Goal: Transaction & Acquisition: Purchase product/service

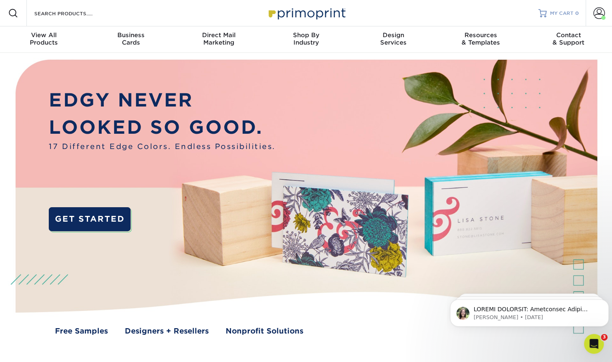
click at [553, 20] on link "MY CART 0" at bounding box center [558, 13] width 40 height 26
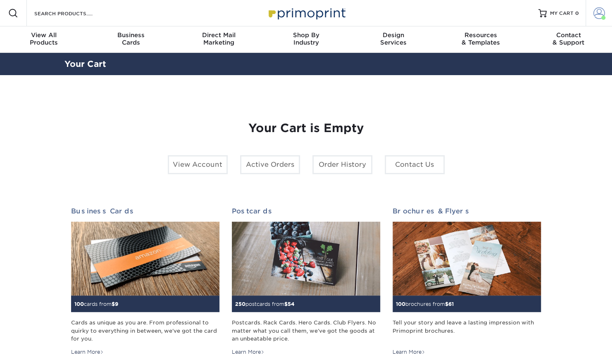
click at [598, 13] on span at bounding box center [599, 13] width 12 height 12
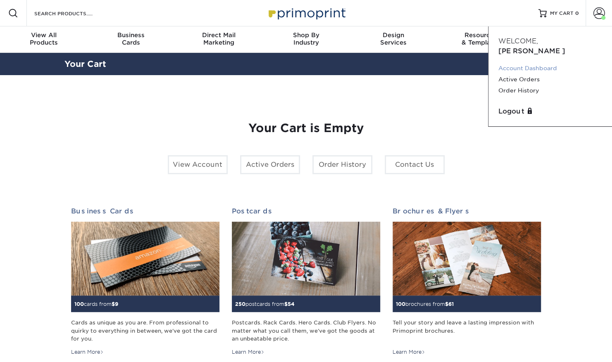
click at [534, 63] on link "Account Dashboard" at bounding box center [550, 68] width 104 height 11
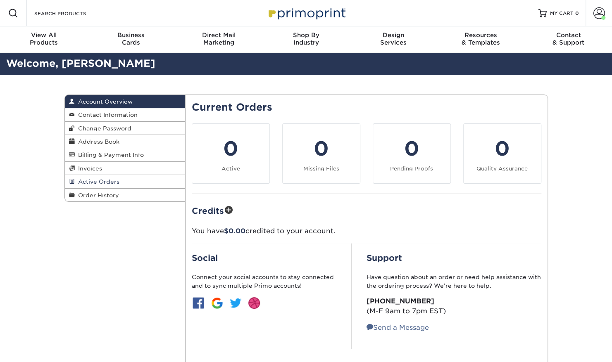
click at [97, 178] on span "Active Orders" at bounding box center [97, 181] width 45 height 7
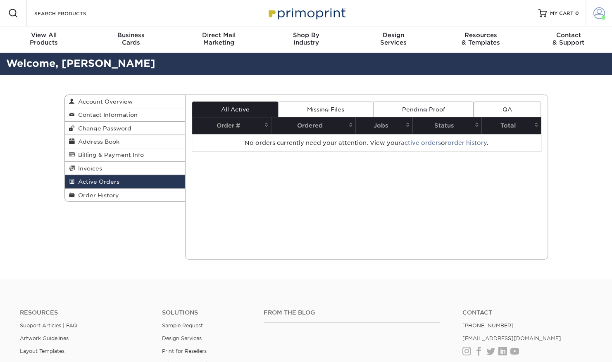
click at [598, 12] on span at bounding box center [599, 13] width 12 height 12
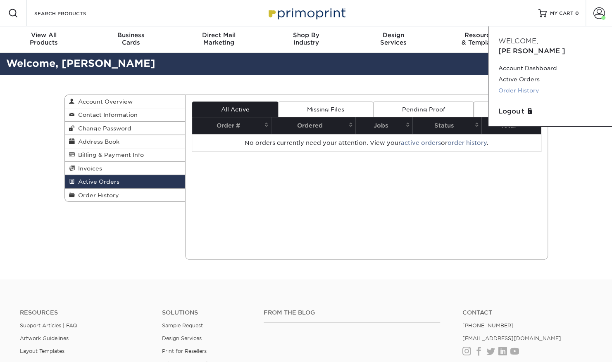
click at [508, 85] on link "Order History" at bounding box center [550, 90] width 104 height 11
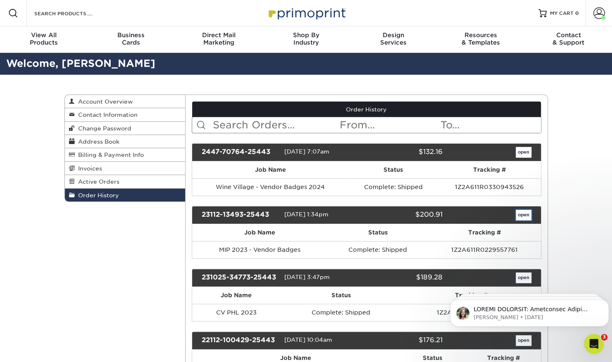
click at [520, 211] on link "open" at bounding box center [523, 215] width 16 height 11
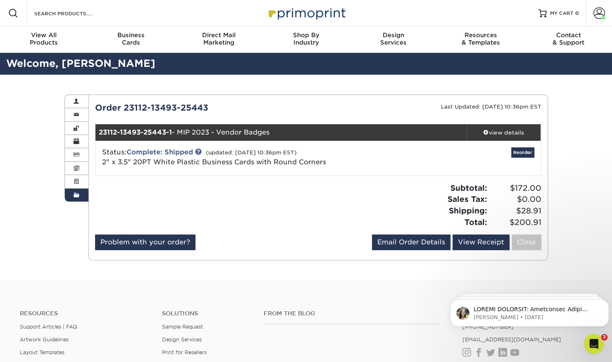
click at [344, 173] on div "Status: Complete: Shipped (updated: 11/09/2023 10:36pm EST) 2" x 3.5" 20PT Whit…" at bounding box center [318, 158] width 458 height 35
click at [484, 128] on div "view details" at bounding box center [503, 132] width 74 height 8
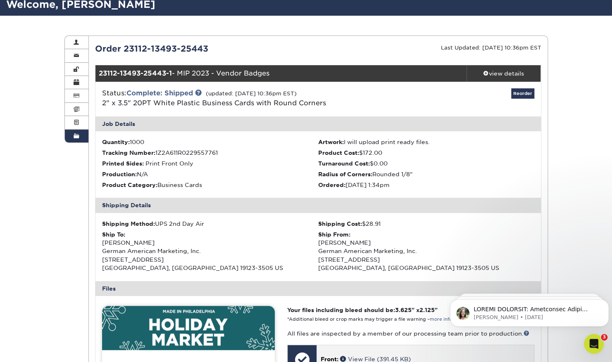
scroll to position [59, 0]
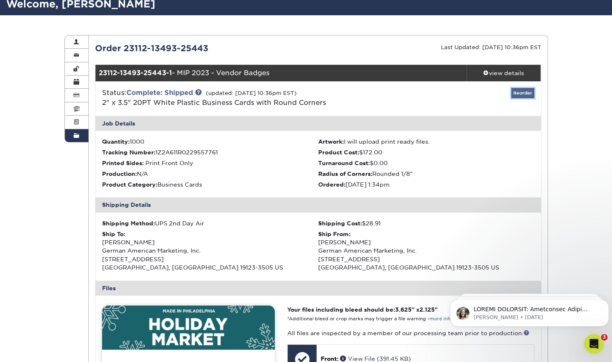
click at [518, 94] on link "Reorder" at bounding box center [522, 93] width 23 height 10
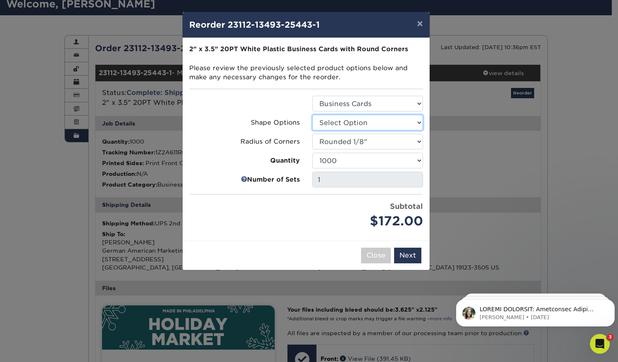
click at [333, 125] on select "Select Option Rounded 4 Corners" at bounding box center [367, 123] width 111 height 16
click at [337, 140] on select "Select Option Rounded 1/8" Rounded 1/4"" at bounding box center [367, 142] width 111 height 16
click at [245, 180] on link at bounding box center [244, 180] width 6 height 10
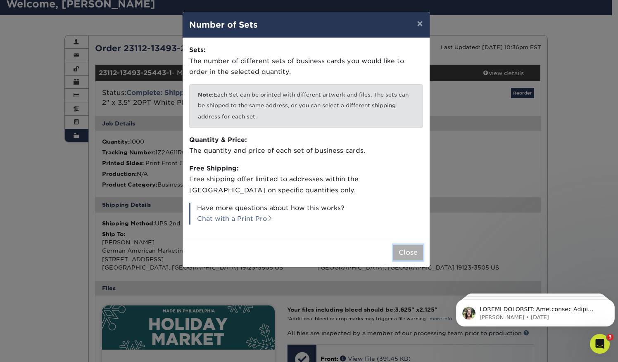
click at [404, 249] on button "Close" at bounding box center [408, 253] width 30 height 16
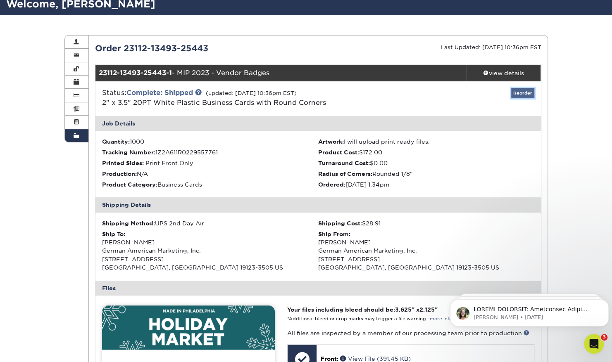
click at [521, 90] on link "Reorder" at bounding box center [522, 93] width 23 height 10
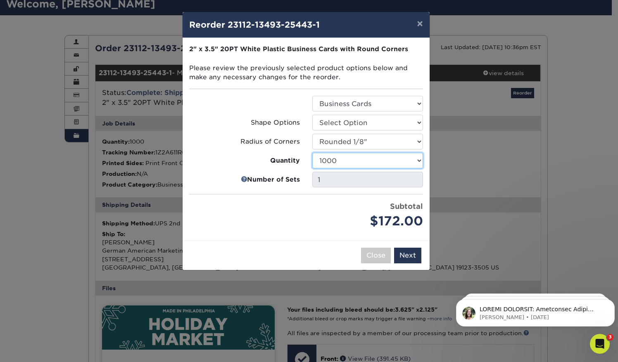
click at [348, 156] on select "100 250 500 1000 2500 5000" at bounding box center [367, 161] width 111 height 16
click at [406, 259] on button "Next" at bounding box center [407, 256] width 27 height 16
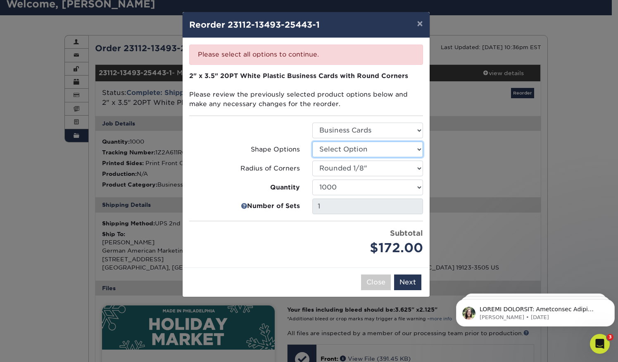
click at [349, 142] on select "Select Option Rounded 4 Corners" at bounding box center [367, 150] width 111 height 16
select select "7672df9e-0e0a-464d-8e1f-920c575e4da3"
click at [312, 142] on select "Select Option Rounded 4 Corners" at bounding box center [367, 150] width 111 height 16
click at [402, 278] on button "Next" at bounding box center [407, 283] width 27 height 16
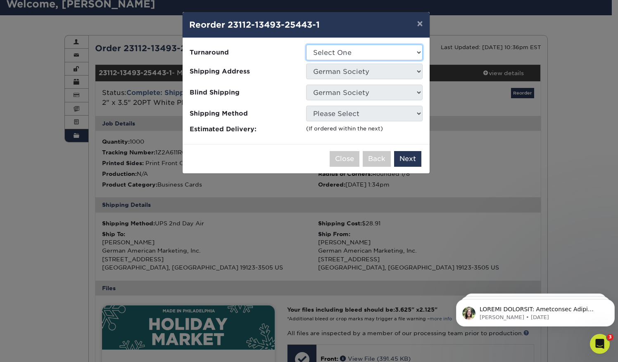
click at [324, 52] on select "Select One 2-4 Business Days" at bounding box center [364, 53] width 116 height 16
select select "200b52ce-6cdd-4806-ad9c-314ffd93e4c0"
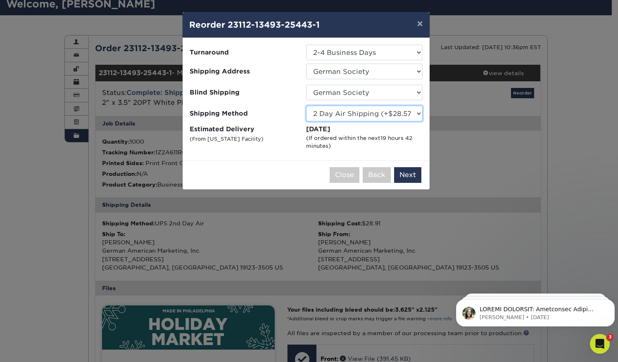
click at [332, 110] on select "Please Select Ground Shipping (+$8.96) 3 Day Shipping Service (+$24.30) 2 Day A…" at bounding box center [364, 114] width 116 height 16
select select "03"
click at [306, 106] on select "Please Select Ground Shipping (+$8.96) 3 Day Shipping Service (+$24.30) 2 Day A…" at bounding box center [364, 114] width 116 height 16
click at [406, 178] on button "Next" at bounding box center [407, 175] width 27 height 16
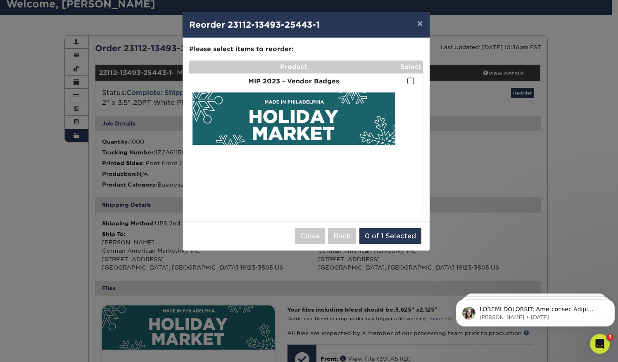
click at [410, 82] on span at bounding box center [410, 81] width 7 height 8
click at [0, 0] on input "checkbox" at bounding box center [0, 0] width 0 height 0
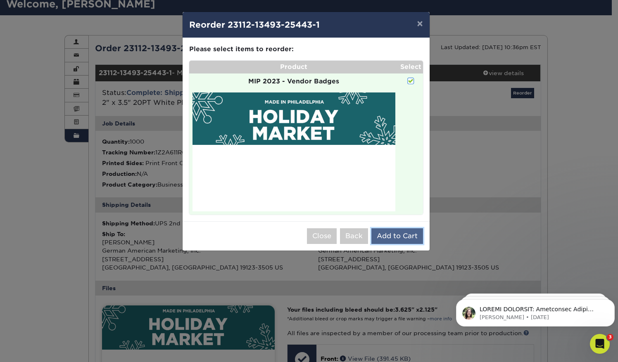
click at [398, 240] on button "Add to Cart" at bounding box center [397, 236] width 52 height 16
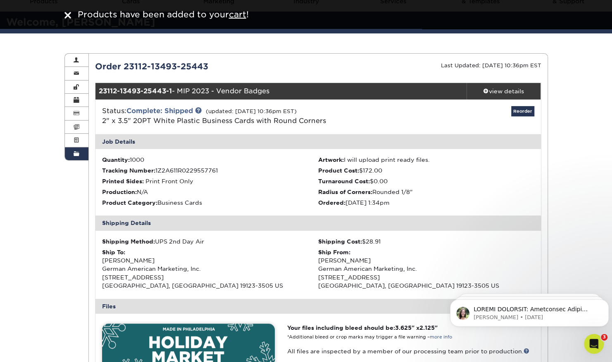
scroll to position [0, 0]
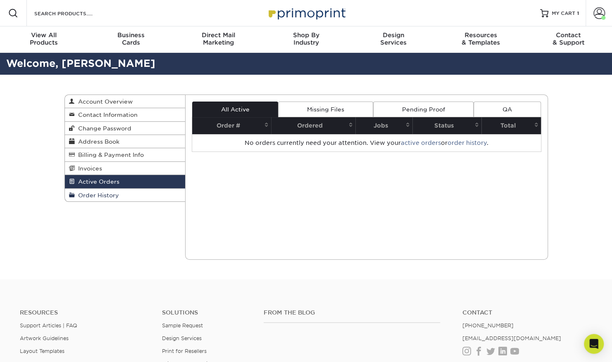
click at [108, 195] on span "Order History" at bounding box center [97, 195] width 44 height 7
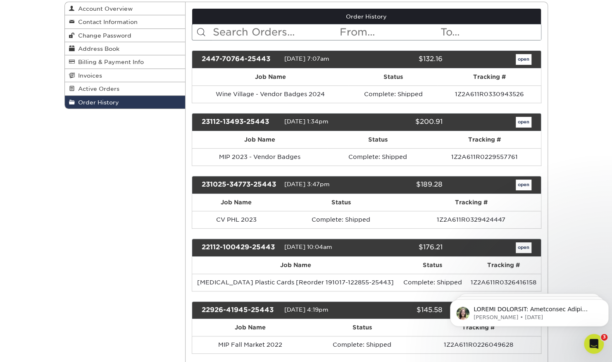
scroll to position [93, 0]
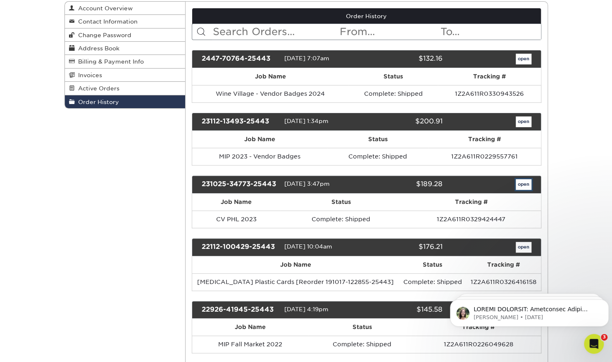
click at [528, 183] on link "open" at bounding box center [523, 184] width 16 height 11
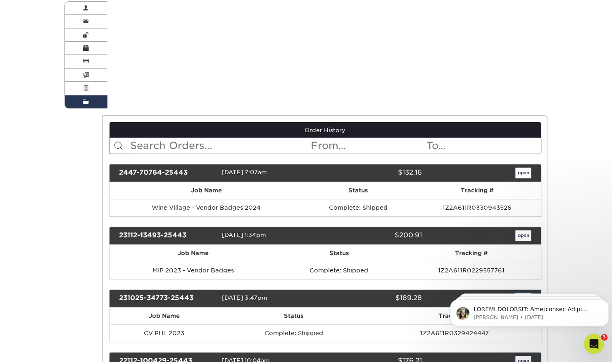
scroll to position [0, 0]
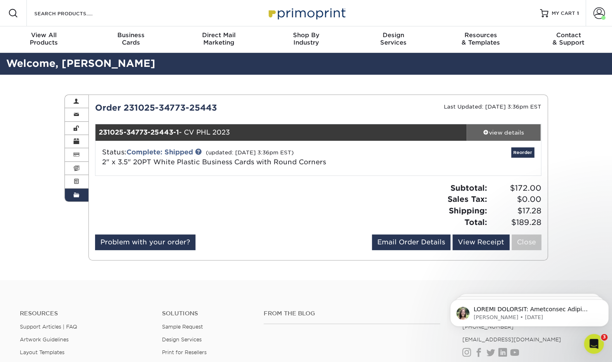
click at [497, 128] on div "view details" at bounding box center [503, 132] width 74 height 8
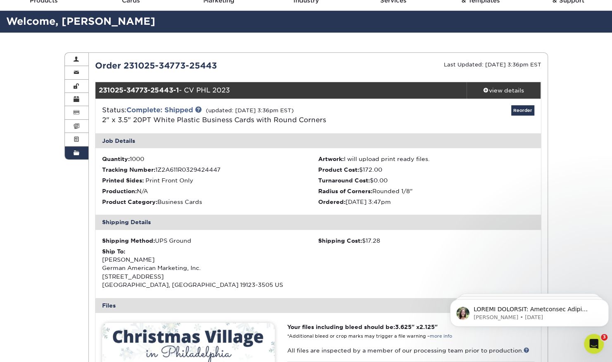
scroll to position [36, 0]
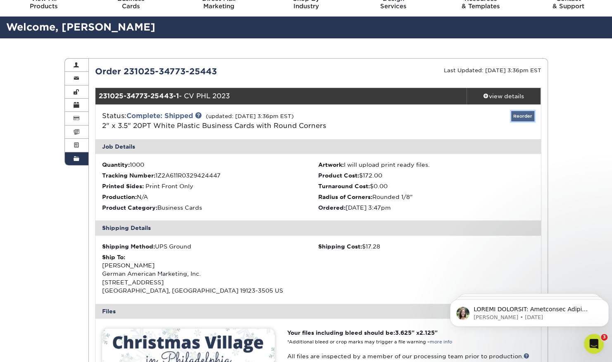
click at [524, 114] on link "Reorder" at bounding box center [522, 116] width 23 height 10
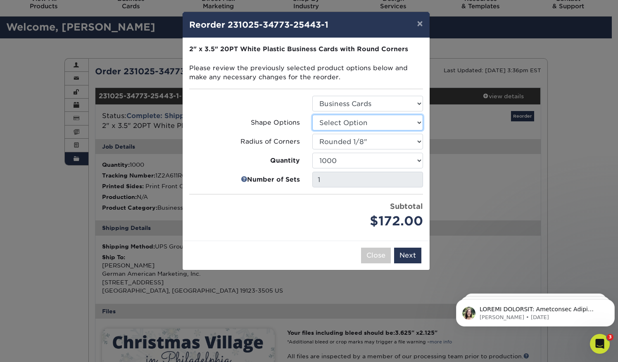
click at [353, 119] on select "Select Option Rounded 4 Corners" at bounding box center [367, 123] width 111 height 16
select select "7672df9e-0e0a-464d-8e1f-920c575e4da3"
click at [312, 115] on select "Select Option Rounded 4 Corners" at bounding box center [367, 123] width 111 height 16
click at [406, 259] on button "Next" at bounding box center [407, 256] width 27 height 16
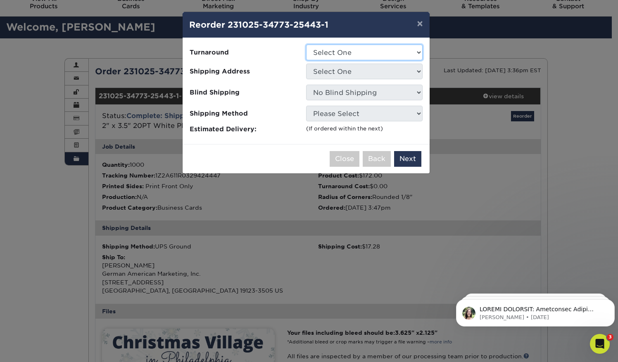
click at [329, 50] on select "Select One 2-4 Business Days" at bounding box center [364, 53] width 116 height 16
select select "200b52ce-6cdd-4806-ad9c-314ffd93e4c0"
click at [306, 45] on select "Select One 2-4 Business Days" at bounding box center [364, 53] width 116 height 16
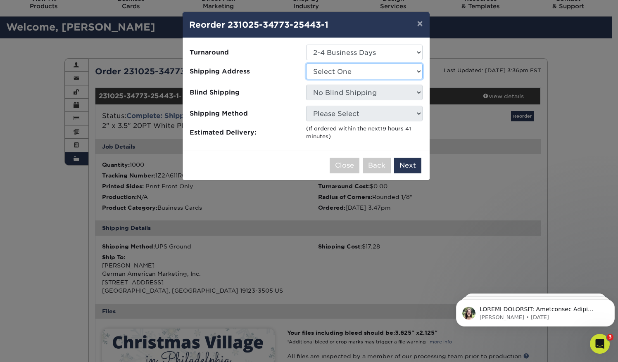
click at [330, 75] on select "Select One German Society Ipek Ivecan Spark [GEOGRAPHIC_DATA]" at bounding box center [364, 72] width 116 height 16
select select "93243"
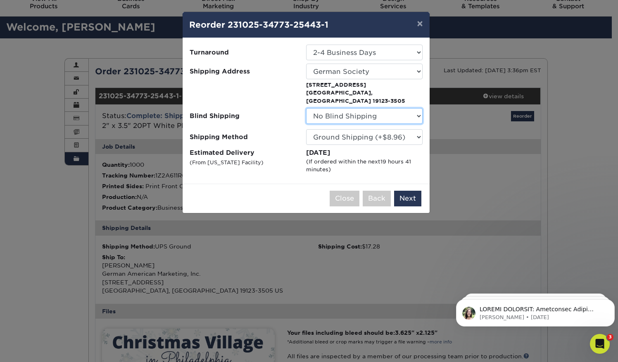
click at [319, 109] on select "No Blind Shipping German Society Ipek Ivecan Spark [GEOGRAPHIC_DATA]" at bounding box center [364, 116] width 116 height 16
select select "93243"
click at [306, 108] on select "No Blind Shipping German Society Ipek Ivecan Spark [GEOGRAPHIC_DATA]" at bounding box center [364, 116] width 116 height 16
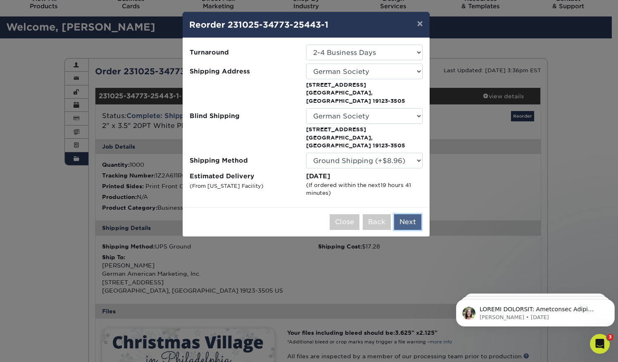
click at [404, 214] on button "Next" at bounding box center [407, 222] width 27 height 16
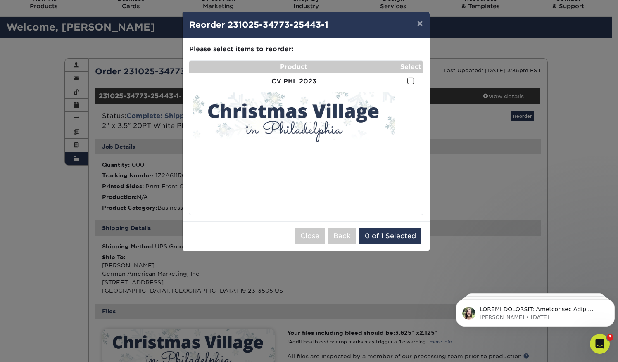
click at [408, 83] on span at bounding box center [410, 81] width 7 height 8
click at [0, 0] on input "checkbox" at bounding box center [0, 0] width 0 height 0
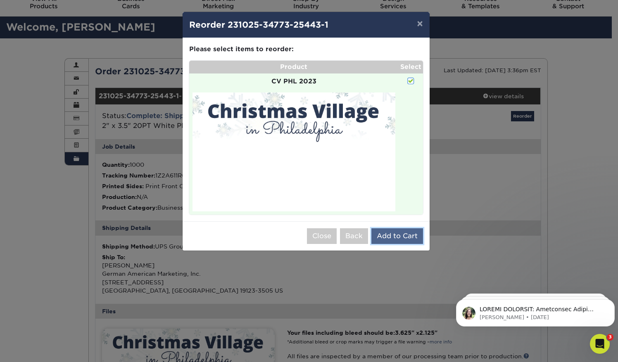
click at [391, 238] on button "Add to Cart" at bounding box center [397, 236] width 52 height 16
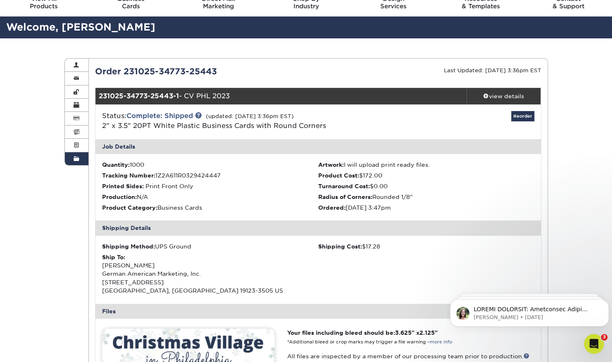
click at [358, 130] on div "Status: Complete: Shipped (updated: 01/30/2024 3:36pm EST) 2" x 3.5" 20PT White…" at bounding box center [244, 121] width 296 height 20
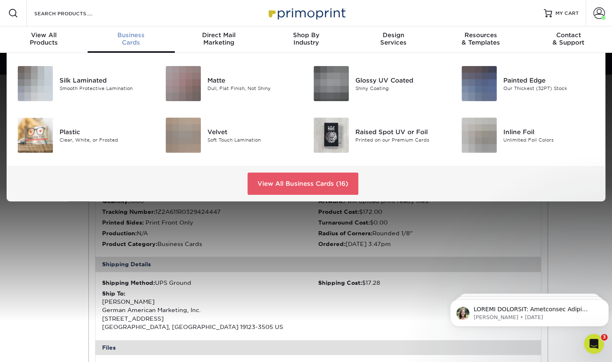
click at [129, 40] on div "Business Cards" at bounding box center [132, 38] width 88 height 15
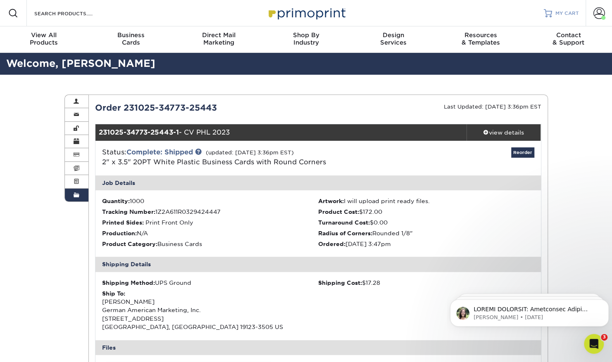
click at [552, 19] on link "MY CART" at bounding box center [560, 13] width 35 height 26
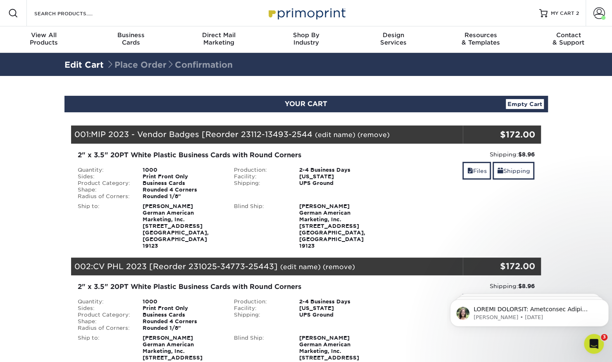
click at [294, 263] on link "(edit name)" at bounding box center [300, 267] width 40 height 8
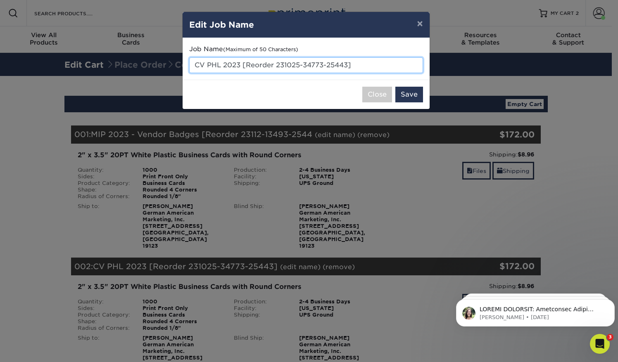
click at [239, 63] on input "CV PHL 2023 [Reorder 231025-34773-25443]" at bounding box center [306, 65] width 234 height 16
drag, startPoint x: 364, startPoint y: 65, endPoint x: 241, endPoint y: 57, distance: 123.3
click at [241, 57] on input "CV PHL 2025 [Reorder 231025-34773-25443]" at bounding box center [306, 65] width 234 height 16
type input "CV PHL 2025"
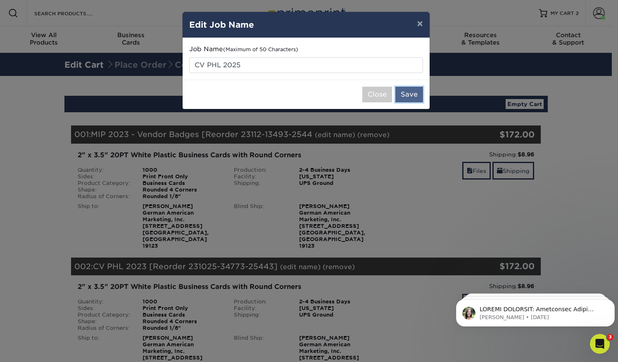
click at [409, 91] on button "Save" at bounding box center [409, 95] width 28 height 16
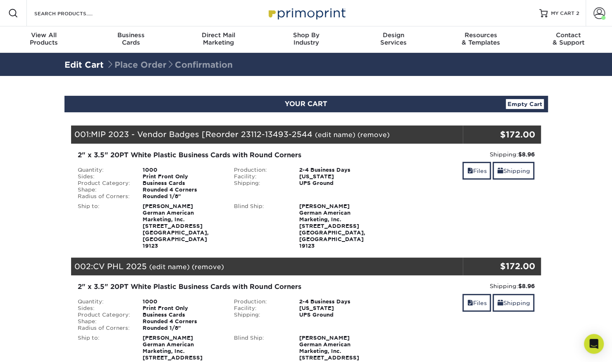
click at [340, 135] on link "(edit name)" at bounding box center [335, 135] width 40 height 8
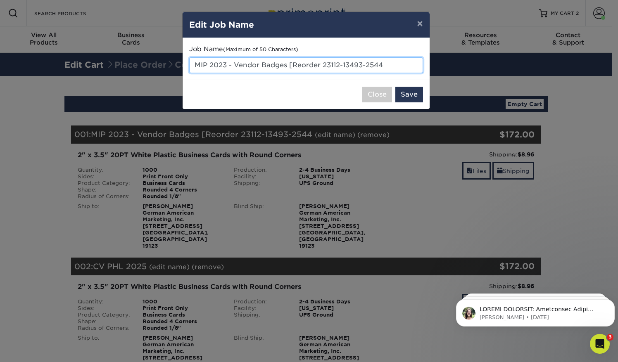
drag, startPoint x: 222, startPoint y: 66, endPoint x: 442, endPoint y: 100, distance: 222.3
click at [442, 100] on div "× Edit Job Name Job Name (Maximum of 50 Characters) MIP 2023 - Vendor Badges [R…" at bounding box center [309, 181] width 618 height 362
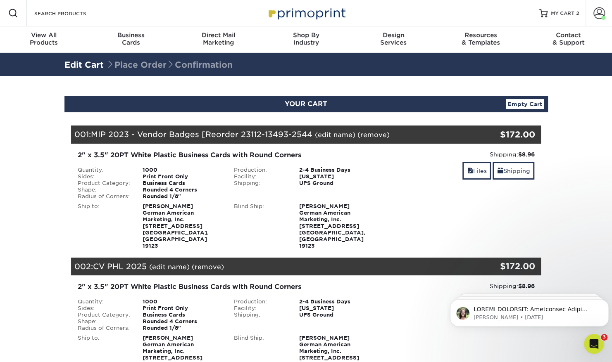
click at [344, 135] on link "(edit name)" at bounding box center [335, 135] width 40 height 8
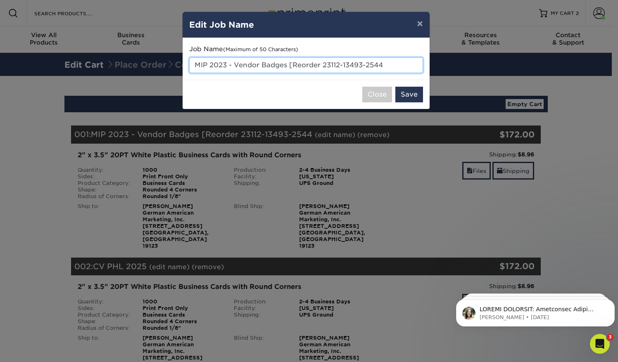
drag, startPoint x: 223, startPoint y: 64, endPoint x: 467, endPoint y: 78, distance: 244.1
click at [467, 78] on div "× Edit Job Name Job Name (Maximum of 50 Characters) MIP 2023 - Vendor Badges [R…" at bounding box center [309, 181] width 618 height 362
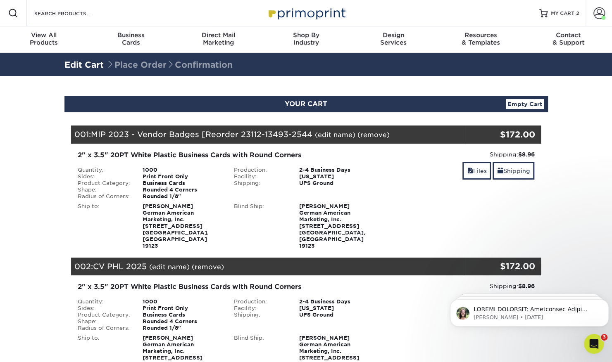
click at [333, 135] on link "(edit name)" at bounding box center [335, 135] width 40 height 8
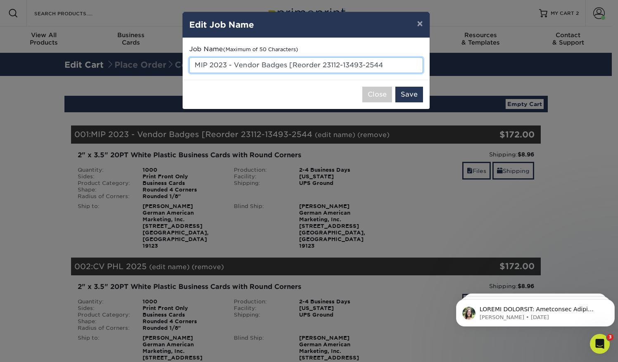
drag, startPoint x: 223, startPoint y: 64, endPoint x: 393, endPoint y: 49, distance: 170.0
click at [393, 49] on div "Job Name (Maximum of 50 Characters) MIP 2023 - Vendor Badges [Reorder 23112-134…" at bounding box center [306, 59] width 234 height 28
type input "MIP 2025"
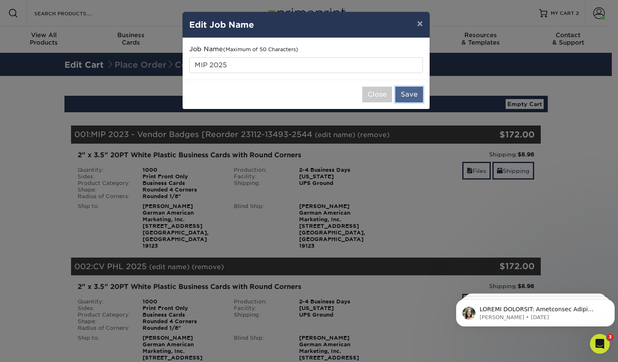
click at [403, 93] on button "Save" at bounding box center [409, 95] width 28 height 16
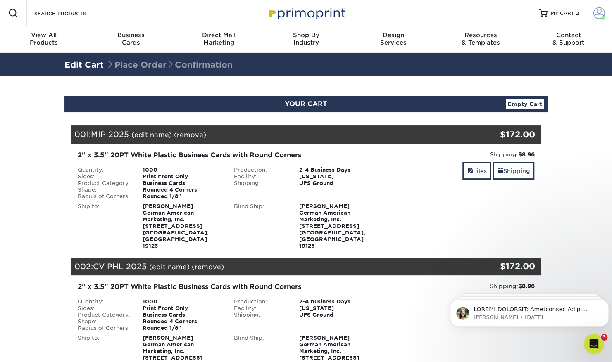
click at [600, 21] on link "Account" at bounding box center [598, 13] width 26 height 26
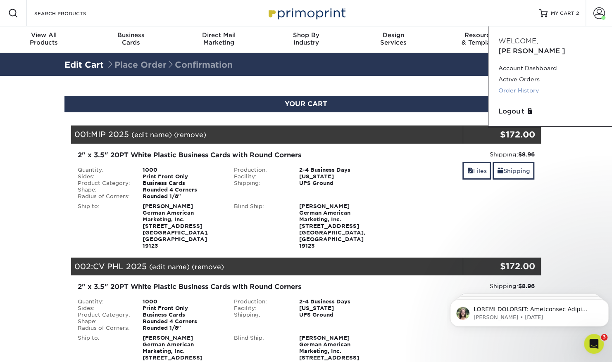
click at [521, 85] on link "Order History" at bounding box center [550, 90] width 104 height 11
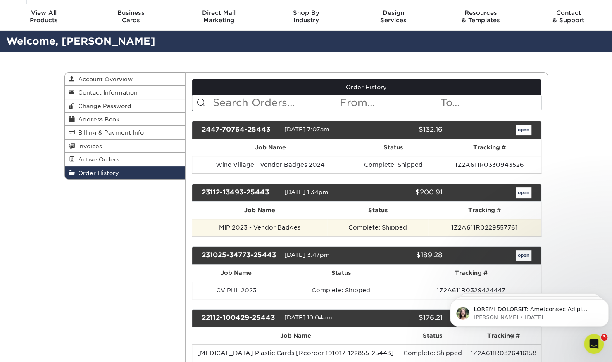
scroll to position [23, 0]
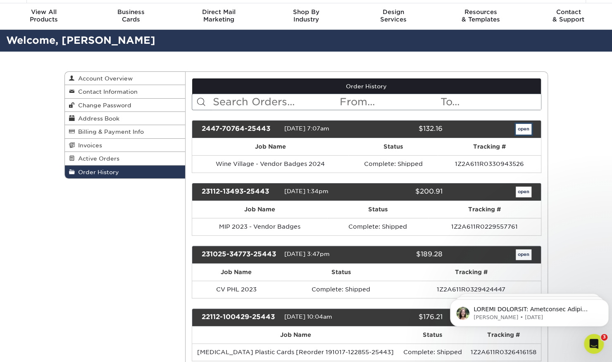
click at [518, 129] on link "open" at bounding box center [523, 129] width 16 height 11
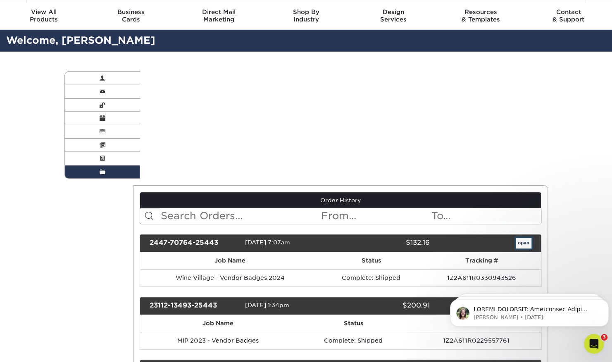
scroll to position [0, 0]
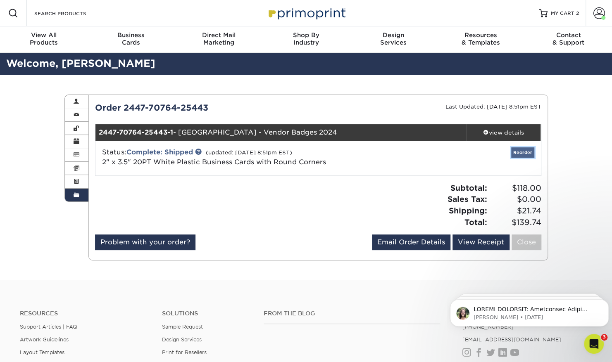
click at [521, 151] on link "Reorder" at bounding box center [522, 152] width 23 height 10
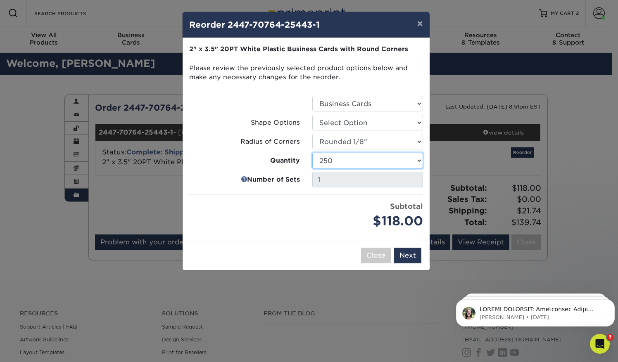
click at [341, 167] on select "100 250 500 1000 2500 5000" at bounding box center [367, 161] width 111 height 16
select select "52e3d710-0e8f-4d4d-8560-7d4d8655be69"
click at [312, 153] on select "100 250 500 1000 2500 5000" at bounding box center [367, 161] width 111 height 16
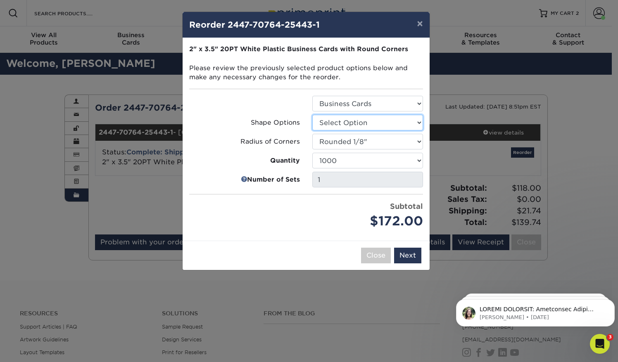
click at [347, 123] on select "Select Option Rounded 4 Corners" at bounding box center [367, 123] width 111 height 16
select select "7672df9e-0e0a-464d-8e1f-920c575e4da3"
click at [312, 115] on select "Select Option Rounded 4 Corners" at bounding box center [367, 123] width 111 height 16
click at [343, 143] on select "Select Option Rounded 1/8" Rounded 1/4"" at bounding box center [367, 142] width 111 height 16
click at [312, 134] on select "Select Option Rounded 1/8" Rounded 1/4"" at bounding box center [367, 142] width 111 height 16
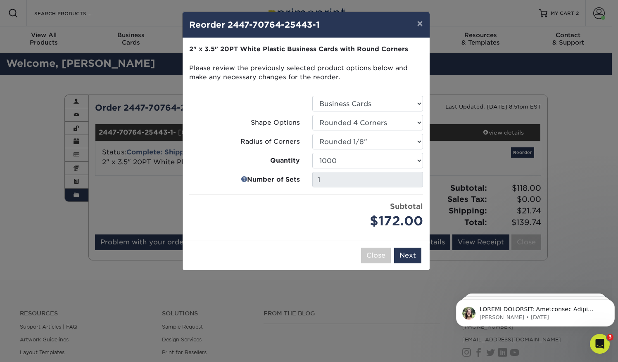
click at [326, 204] on div "Subtotal $172.00" at bounding box center [367, 216] width 111 height 30
click at [402, 249] on button "Next" at bounding box center [407, 256] width 27 height 16
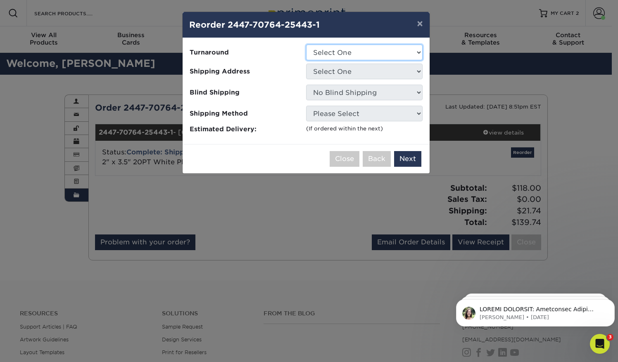
click at [333, 50] on select "Select One 2-4 Business Days" at bounding box center [364, 53] width 116 height 16
select select "200b52ce-6cdd-4806-ad9c-314ffd93e4c0"
click at [306, 45] on select "Select One 2-4 Business Days" at bounding box center [364, 53] width 116 height 16
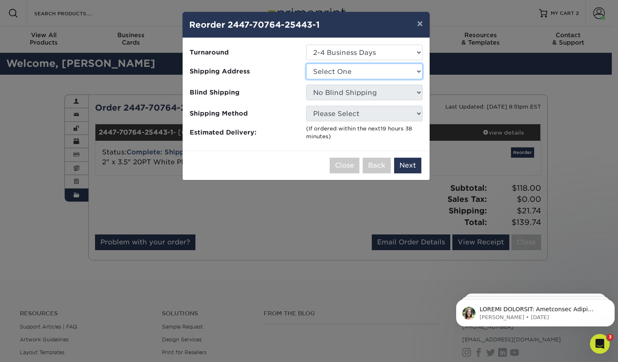
click at [335, 70] on select "Select One German Society Ipek Ivecan Spark [GEOGRAPHIC_DATA]" at bounding box center [364, 72] width 116 height 16
select select "93243"
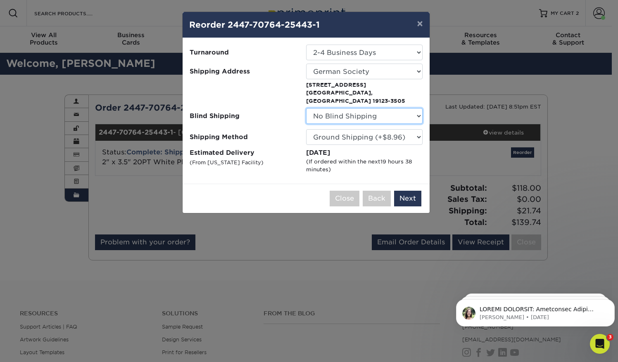
click at [362, 109] on select "No Blind Shipping German Society Ipek Ivecan Spark [GEOGRAPHIC_DATA]" at bounding box center [364, 116] width 116 height 16
select select "93243"
click at [306, 108] on select "No Blind Shipping German Society Ipek Ivecan Spark [GEOGRAPHIC_DATA]" at bounding box center [364, 116] width 116 height 16
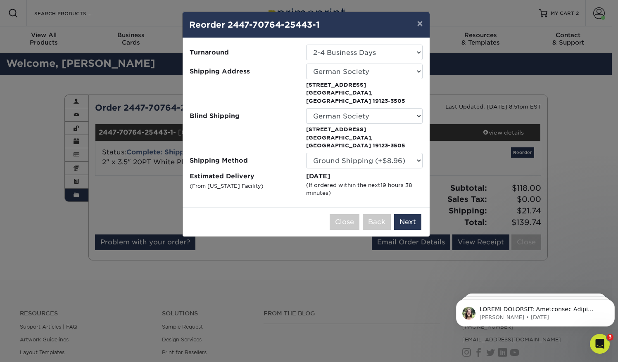
click at [339, 135] on ul "Turnaround Select One 2-4 Business Days Shipping Address Select One German Soci…" at bounding box center [306, 121] width 234 height 153
click at [339, 153] on select "Please Select Ground Shipping (+$8.96) 3 Day Shipping Service (+$24.30) 2 Day A…" at bounding box center [364, 161] width 116 height 16
click at [306, 153] on select "Please Select Ground Shipping (+$8.96) 3 Day Shipping Service (+$24.30) 2 Day A…" at bounding box center [364, 161] width 116 height 16
click at [335, 153] on select "Please Select Ground Shipping (+$8.96) 3 Day Shipping Service (+$24.30) 2 Day A…" at bounding box center [364, 161] width 116 height 16
click at [306, 153] on select "Please Select Ground Shipping (+$8.96) 3 Day Shipping Service (+$24.30) 2 Day A…" at bounding box center [364, 161] width 116 height 16
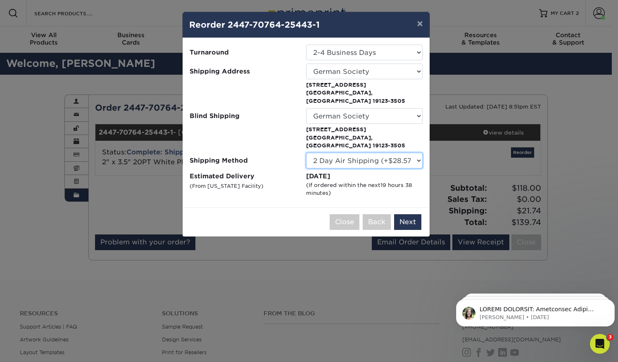
click at [337, 153] on select "Please Select Ground Shipping (+$8.96) 3 Day Shipping Service (+$24.30) 2 Day A…" at bounding box center [364, 161] width 116 height 16
click at [306, 153] on select "Please Select Ground Shipping (+$8.96) 3 Day Shipping Service (+$24.30) 2 Day A…" at bounding box center [364, 161] width 116 height 16
click at [333, 153] on select "Please Select Ground Shipping (+$8.96) 3 Day Shipping Service (+$24.30) 2 Day A…" at bounding box center [364, 161] width 116 height 16
click at [306, 153] on select "Please Select Ground Shipping (+$8.96) 3 Day Shipping Service (+$24.30) 2 Day A…" at bounding box center [364, 161] width 116 height 16
click at [329, 153] on select "Please Select Ground Shipping (+$8.96) 3 Day Shipping Service (+$24.30) 2 Day A…" at bounding box center [364, 161] width 116 height 16
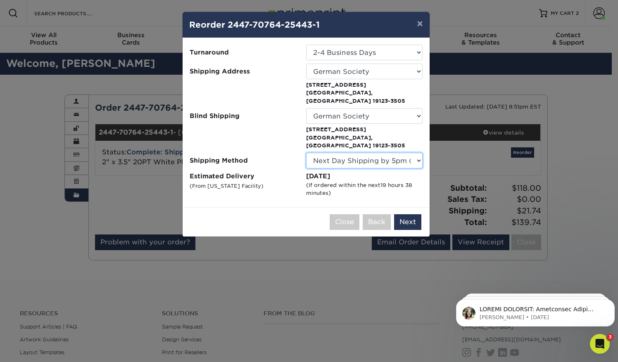
click at [306, 153] on select "Please Select Ground Shipping (+$8.96) 3 Day Shipping Service (+$24.30) 2 Day A…" at bounding box center [364, 161] width 116 height 16
click at [332, 153] on select "Please Select Ground Shipping (+$8.96) 3 Day Shipping Service (+$24.30) 2 Day A…" at bounding box center [364, 161] width 116 height 16
click at [306, 153] on select "Please Select Ground Shipping (+$8.96) 3 Day Shipping Service (+$24.30) 2 Day A…" at bounding box center [364, 161] width 116 height 16
click at [331, 153] on select "Please Select Ground Shipping (+$8.96) 3 Day Shipping Service (+$24.30) 2 Day A…" at bounding box center [364, 161] width 116 height 16
click at [306, 153] on select "Please Select Ground Shipping (+$8.96) 3 Day Shipping Service (+$24.30) 2 Day A…" at bounding box center [364, 161] width 116 height 16
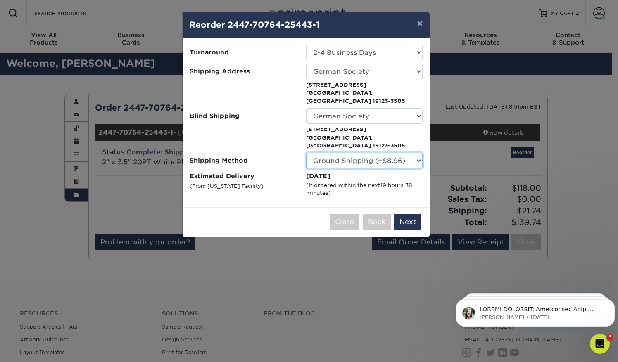
click at [331, 153] on select "Please Select Ground Shipping (+$8.96) 3 Day Shipping Service (+$24.30) 2 Day A…" at bounding box center [364, 161] width 116 height 16
click at [306, 153] on select "Please Select Ground Shipping (+$8.96) 3 Day Shipping Service (+$24.30) 2 Day A…" at bounding box center [364, 161] width 116 height 16
click at [331, 153] on select "Please Select Ground Shipping (+$8.96) 3 Day Shipping Service (+$24.30) 2 Day A…" at bounding box center [364, 161] width 116 height 16
click at [306, 153] on select "Please Select Ground Shipping (+$8.96) 3 Day Shipping Service (+$24.30) 2 Day A…" at bounding box center [364, 161] width 116 height 16
click at [330, 153] on select "Please Select Ground Shipping (+$8.96) 3 Day Shipping Service (+$24.30) 2 Day A…" at bounding box center [364, 161] width 116 height 16
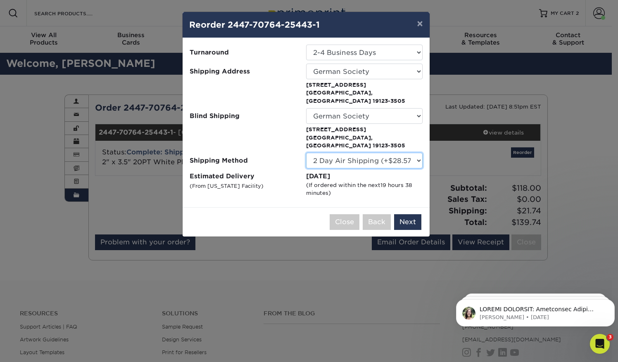
click at [306, 153] on select "Please Select Ground Shipping (+$8.96) 3 Day Shipping Service (+$24.30) 2 Day A…" at bounding box center [364, 161] width 116 height 16
click at [340, 153] on select "Please Select Ground Shipping (+$8.96) 3 Day Shipping Service (+$24.30) 2 Day A…" at bounding box center [364, 161] width 116 height 16
click at [306, 153] on select "Please Select Ground Shipping (+$8.96) 3 Day Shipping Service (+$24.30) 2 Day A…" at bounding box center [364, 161] width 116 height 16
click at [336, 153] on select "Please Select Ground Shipping (+$8.96) 3 Day Shipping Service (+$24.30) 2 Day A…" at bounding box center [364, 161] width 116 height 16
select select "13"
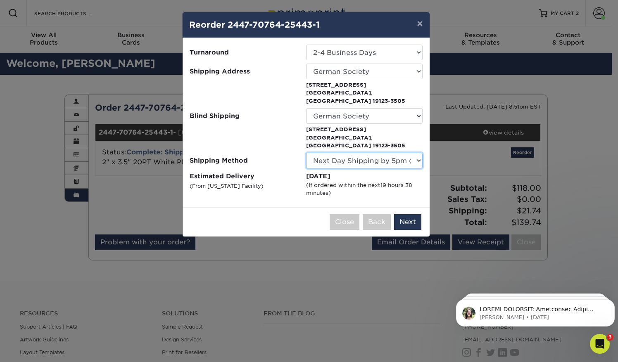
click at [306, 153] on select "Please Select Ground Shipping (+$8.96) 3 Day Shipping Service (+$24.30) 2 Day A…" at bounding box center [364, 161] width 116 height 16
click at [284, 176] on label "Estimated Delivery (From [US_STATE] Facility)" at bounding box center [248, 185] width 116 height 26
click at [402, 214] on button "Next" at bounding box center [407, 222] width 27 height 16
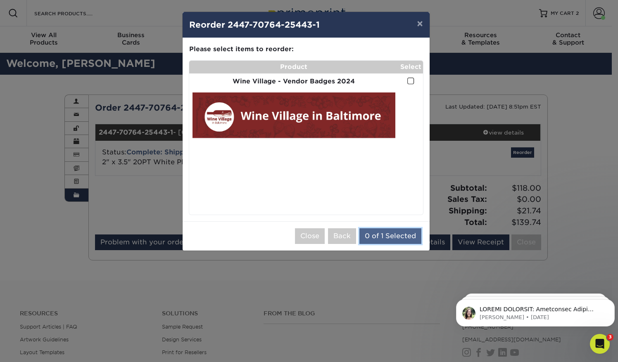
click at [379, 237] on button "0 of 1 Selected" at bounding box center [390, 236] width 62 height 16
click at [410, 79] on span at bounding box center [410, 81] width 7 height 8
click at [0, 0] on input "checkbox" at bounding box center [0, 0] width 0 height 0
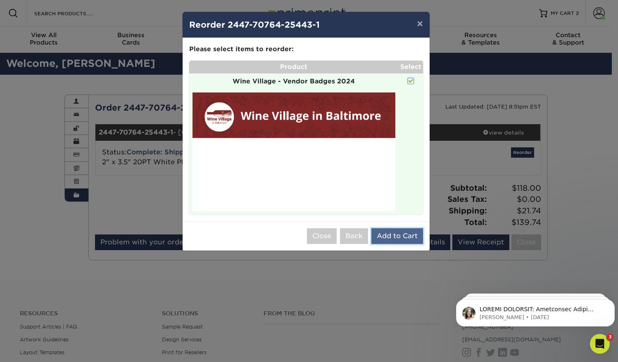
click at [394, 232] on button "Add to Cart" at bounding box center [397, 236] width 52 height 16
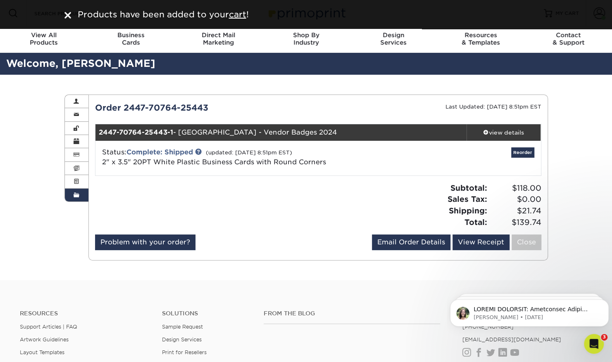
click at [66, 17] on img at bounding box center [67, 15] width 7 height 7
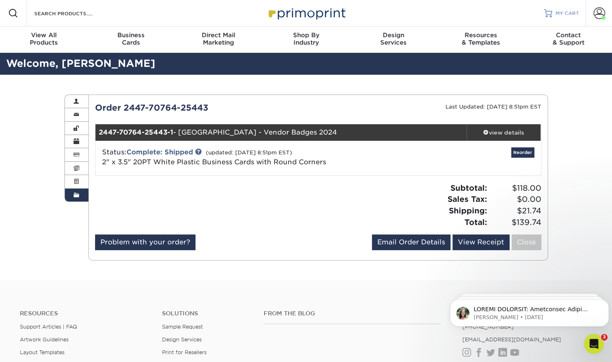
click at [558, 12] on span "MY CART" at bounding box center [567, 13] width 24 height 7
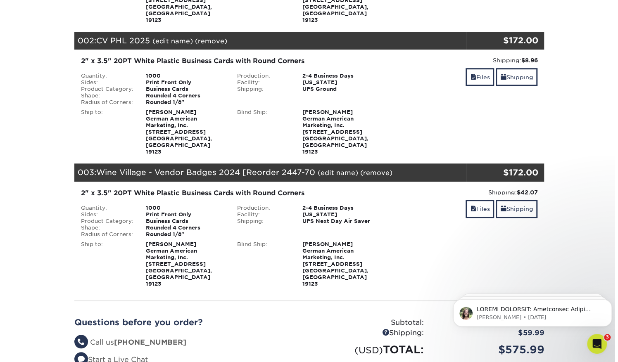
scroll to position [229, 0]
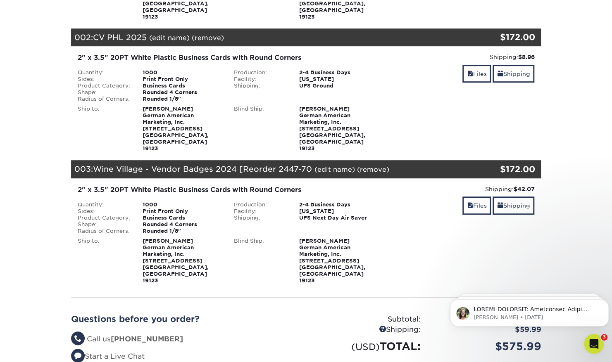
click at [319, 166] on link "(edit name)" at bounding box center [334, 170] width 40 height 8
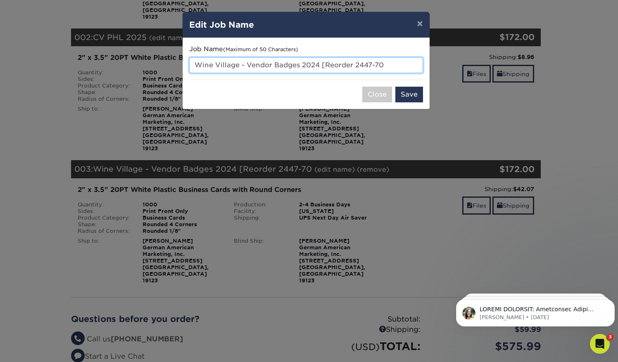
click at [241, 59] on input "Wine Village - Vendor Badges 2024 [Reorder 2447-70" at bounding box center [306, 65] width 234 height 16
click at [192, 67] on input "Fall Market" at bounding box center [306, 65] width 234 height 16
click at [269, 65] on input "MIP Fall Market" at bounding box center [306, 65] width 234 height 16
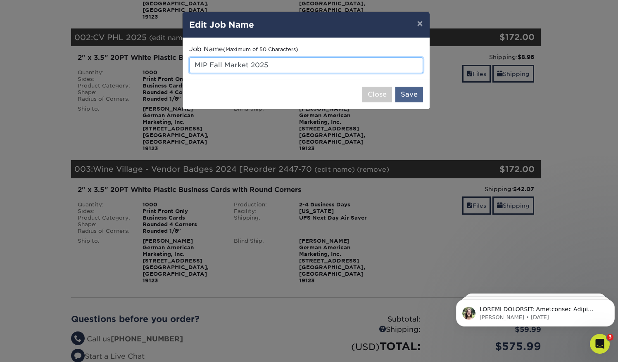
type input "MIP Fall Market 2025"
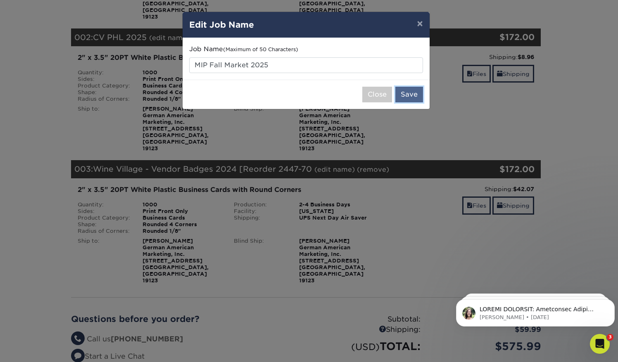
click at [417, 98] on button "Save" at bounding box center [409, 95] width 28 height 16
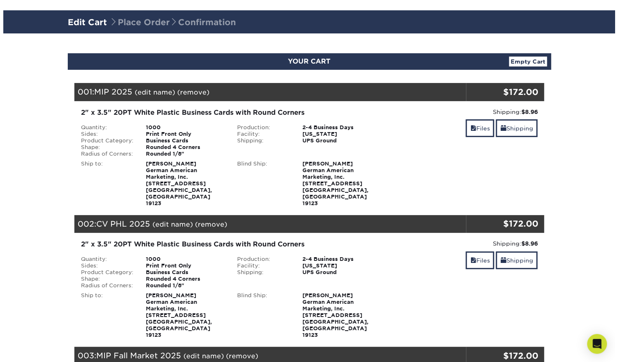
scroll to position [43, 0]
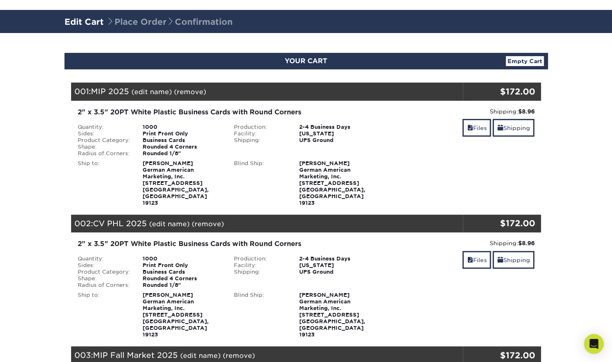
click at [138, 92] on link "(edit name)" at bounding box center [151, 92] width 40 height 8
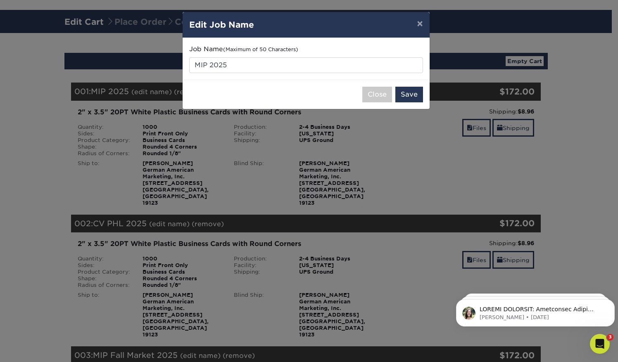
scroll to position [0, 0]
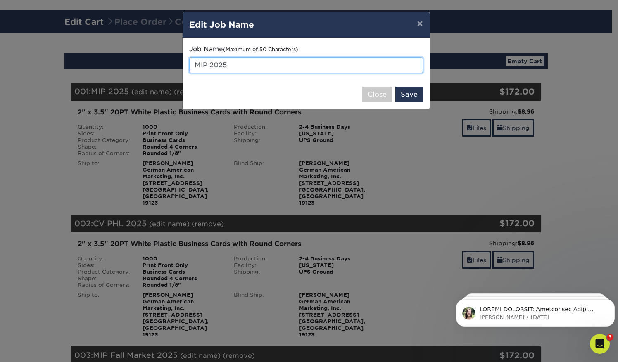
click at [208, 62] on input "MIP 2025" at bounding box center [306, 65] width 234 height 16
type input "MIP Holiday Market 2025"
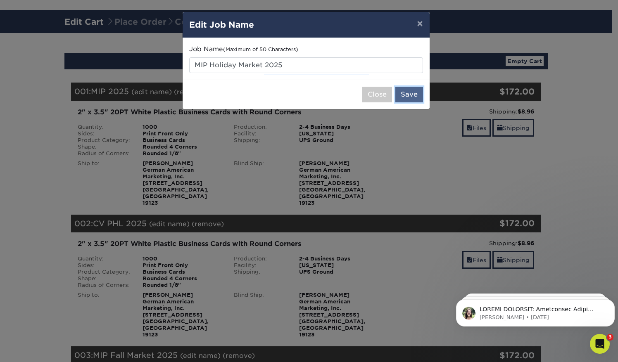
click at [409, 98] on button "Save" at bounding box center [409, 95] width 28 height 16
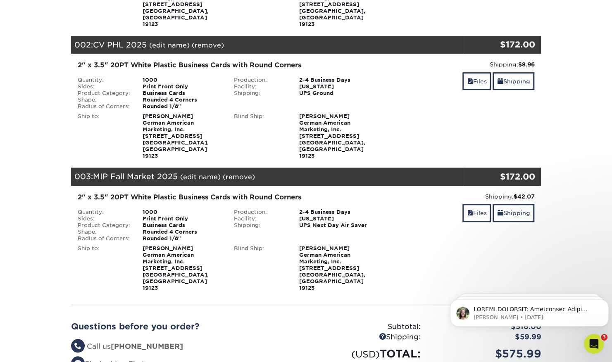
scroll to position [223, 0]
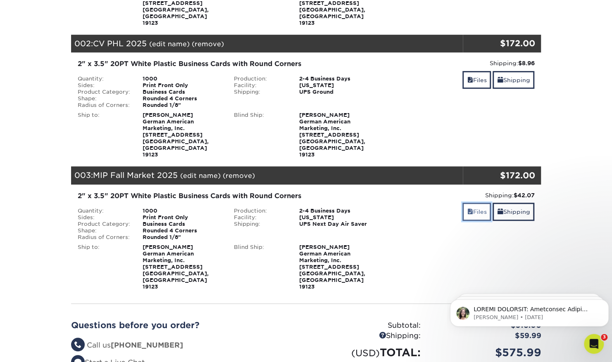
click at [474, 203] on link "Files" at bounding box center [476, 212] width 28 height 18
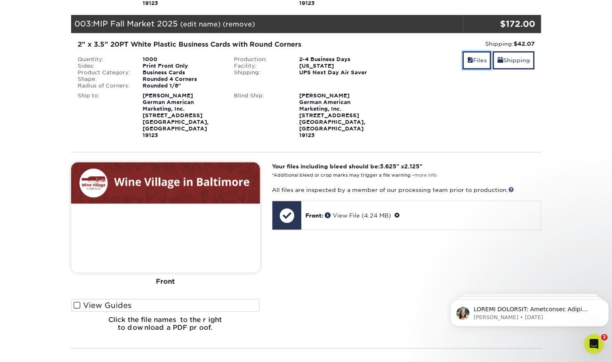
scroll to position [375, 0]
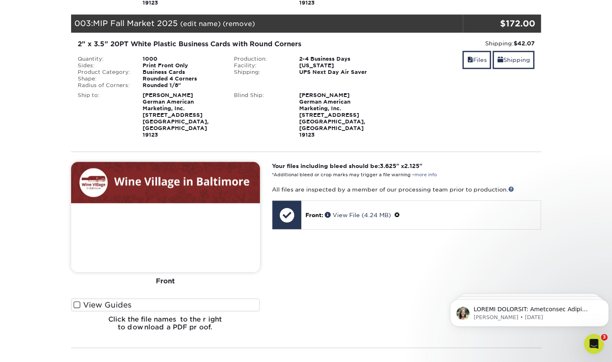
click at [189, 165] on img at bounding box center [165, 217] width 189 height 110
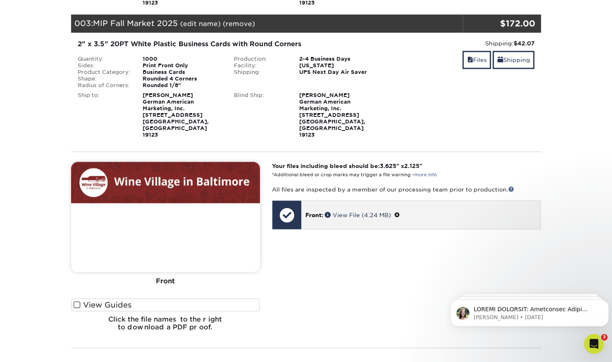
click at [400, 212] on span at bounding box center [397, 215] width 6 height 7
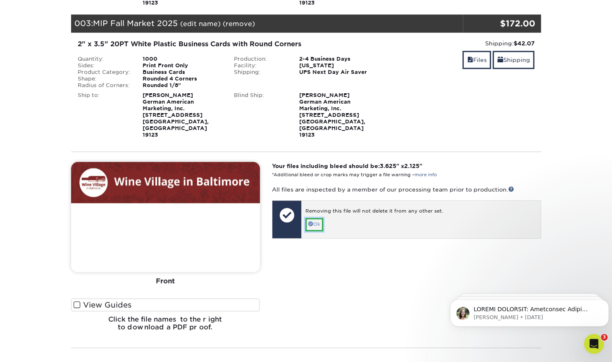
click at [313, 218] on link "Ok" at bounding box center [314, 224] width 18 height 13
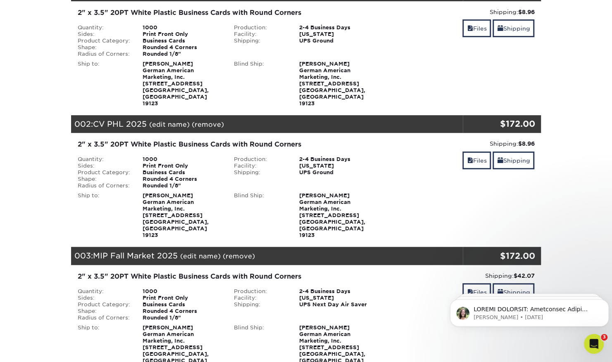
scroll to position [142, 0]
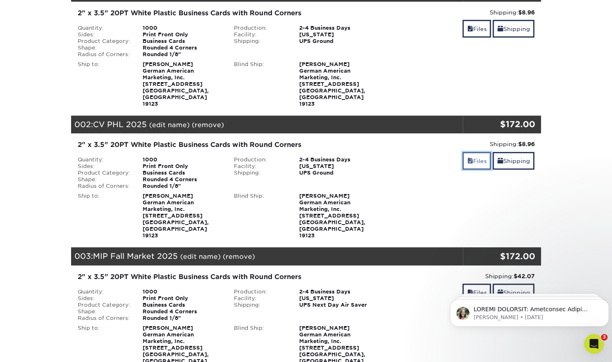
click at [468, 158] on span at bounding box center [470, 161] width 6 height 7
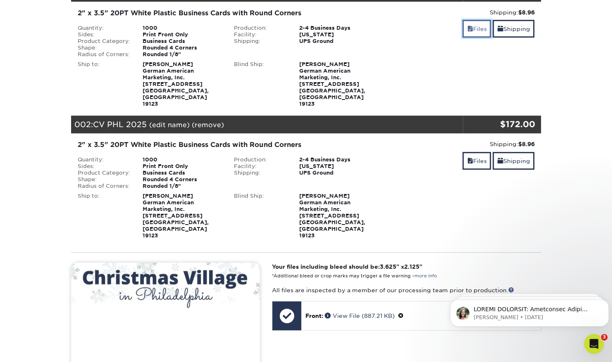
click at [474, 22] on link "Files" at bounding box center [476, 29] width 28 height 18
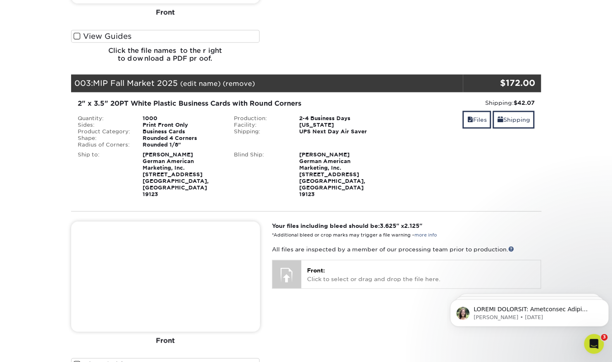
scroll to position [719, 0]
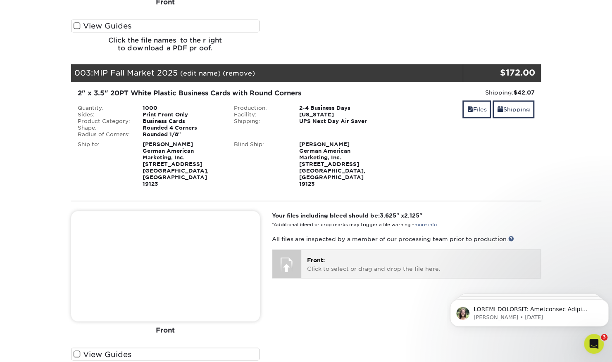
click at [361, 256] on p "Front: Click to select or drag and drop the file here." at bounding box center [421, 264] width 228 height 17
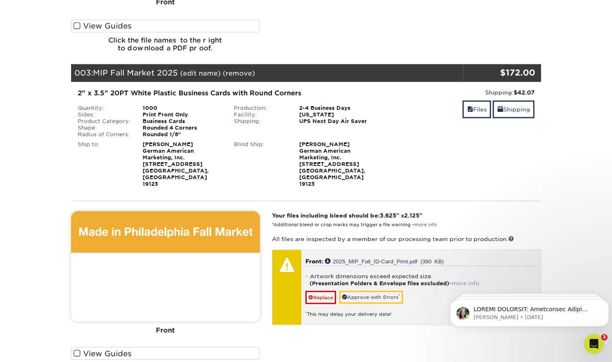
click at [473, 280] on link "more info" at bounding box center [465, 283] width 28 height 6
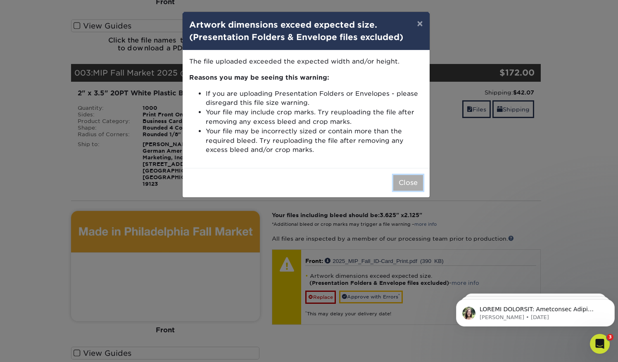
click at [408, 182] on button "Close" at bounding box center [408, 183] width 30 height 16
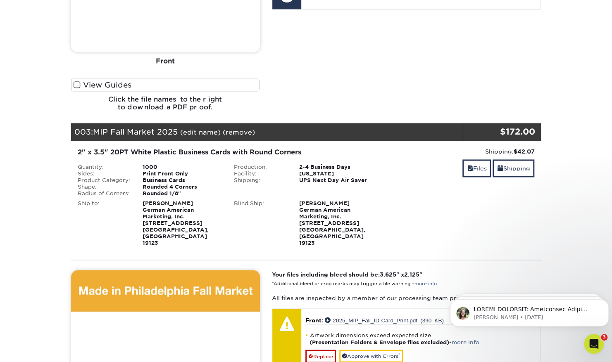
scroll to position [733, 0]
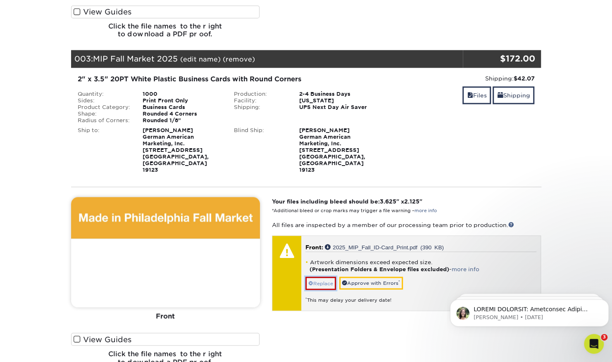
click at [318, 277] on link "Replace" at bounding box center [320, 283] width 31 height 13
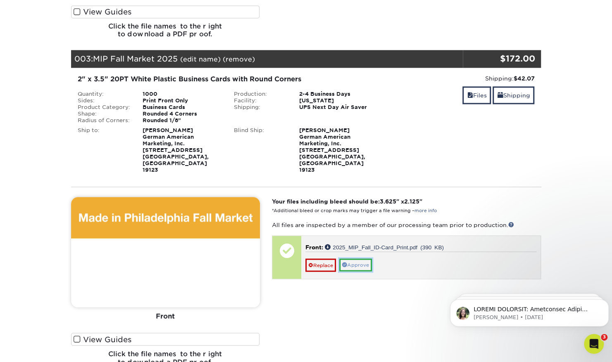
click at [357, 259] on link "Approve" at bounding box center [355, 265] width 33 height 13
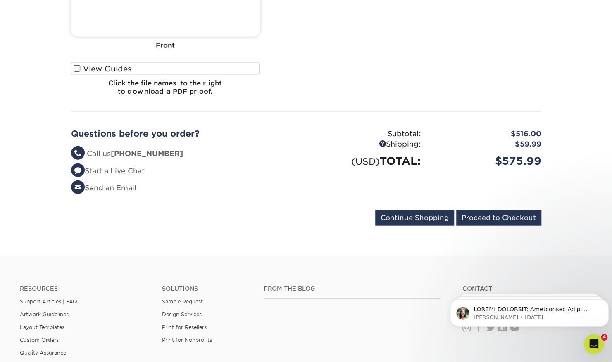
scroll to position [1003, 0]
click at [482, 210] on input "Proceed to Checkout" at bounding box center [498, 218] width 85 height 16
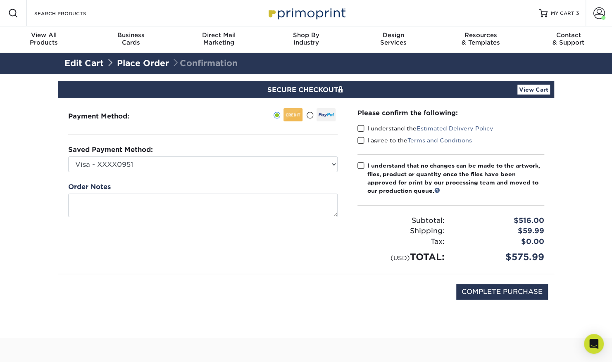
click at [360, 126] on span at bounding box center [360, 129] width 7 height 8
click at [0, 0] on input "I understand the Estimated Delivery Policy" at bounding box center [0, 0] width 0 height 0
click at [361, 140] on span at bounding box center [360, 141] width 7 height 8
click at [0, 0] on input "I agree to the Terms and Conditions" at bounding box center [0, 0] width 0 height 0
click at [359, 164] on span at bounding box center [360, 166] width 7 height 8
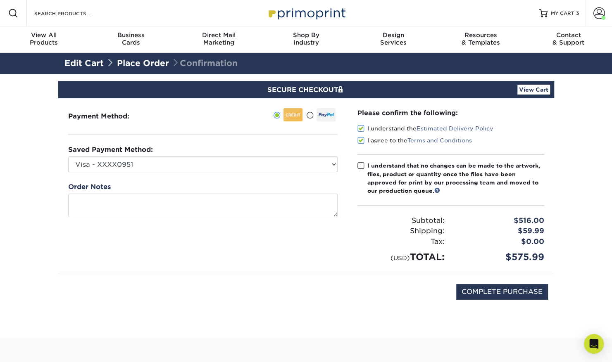
click at [0, 0] on input "I understand that no changes can be made to the artwork, files, product or quan…" at bounding box center [0, 0] width 0 height 0
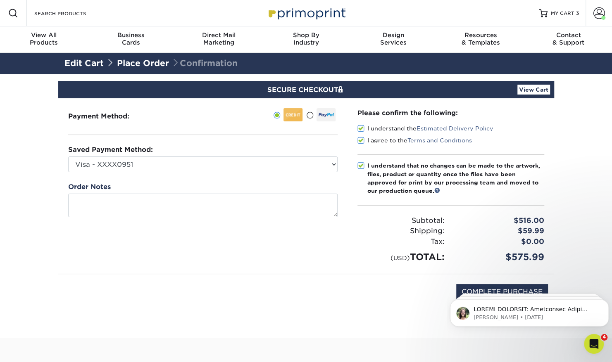
click at [492, 288] on body "[PERSON_NAME] • [DATE] ACTION REQUIRED: Primoprint Order 2447-70764-25443 Thank…" at bounding box center [529, 310] width 159 height 51
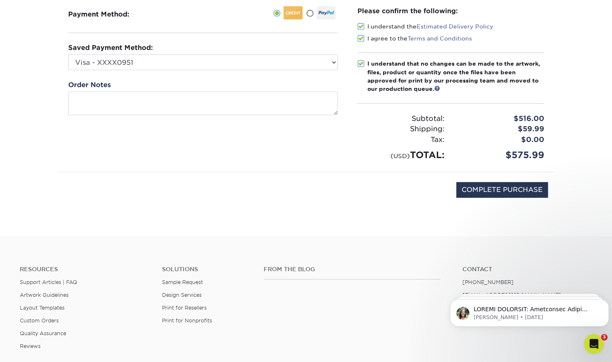
scroll to position [102, 0]
click at [483, 186] on input "COMPLETE PURCHASE" at bounding box center [502, 190] width 92 height 16
type input "PROCESSING, PLEASE WAIT..."
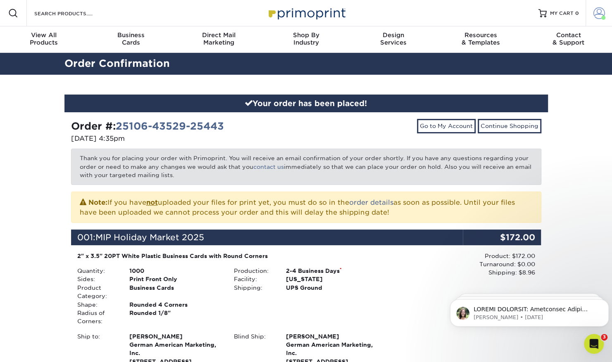
click at [598, 17] on span at bounding box center [599, 13] width 12 height 12
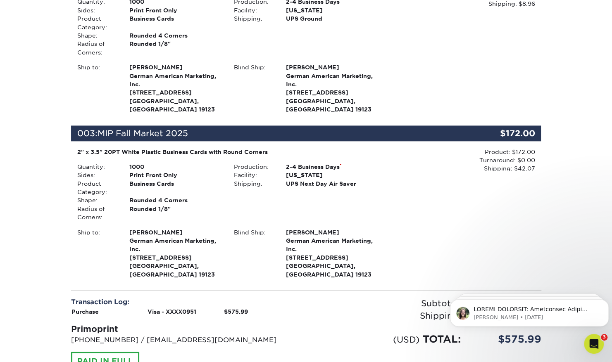
scroll to position [434, 0]
